Goal: Task Accomplishment & Management: Manage account settings

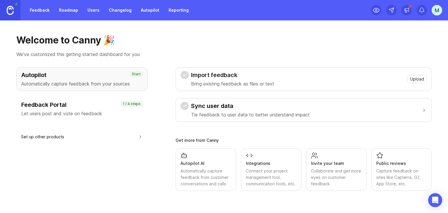
click at [432, 10] on div "m" at bounding box center [437, 10] width 11 height 11
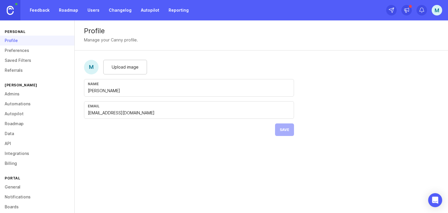
scroll to position [46, 0]
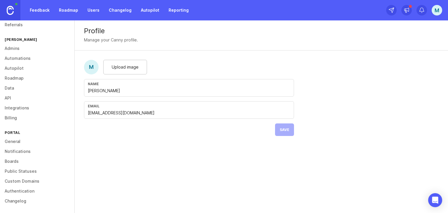
click at [22, 192] on link "Authentication" at bounding box center [37, 191] width 74 height 10
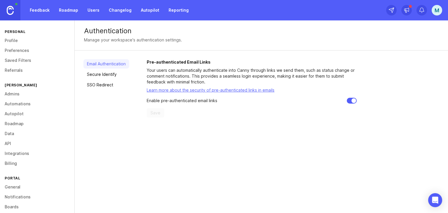
click at [15, 43] on link "Profile" at bounding box center [37, 41] width 74 height 10
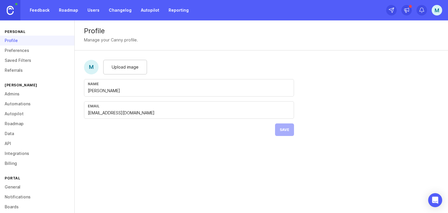
click at [23, 53] on link "Preferences" at bounding box center [37, 51] width 74 height 10
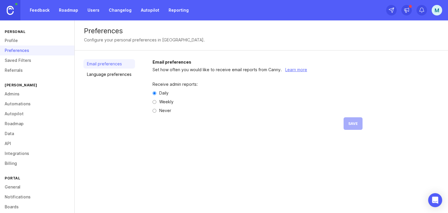
click at [24, 63] on link "Saved Filters" at bounding box center [37, 60] width 74 height 10
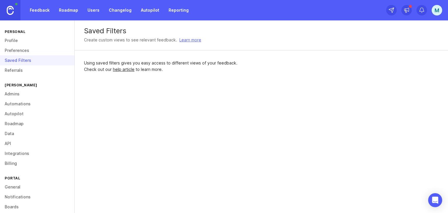
click at [20, 77] on div "Personal Profile Preferences Saved Filters Referrals [PERSON_NAME] slavier Admi…" at bounding box center [37, 116] width 75 height 193
click at [14, 72] on link "Referrals" at bounding box center [37, 70] width 74 height 10
click at [433, 14] on div "m" at bounding box center [437, 10] width 11 height 11
